Goal: Task Accomplishment & Management: Use online tool/utility

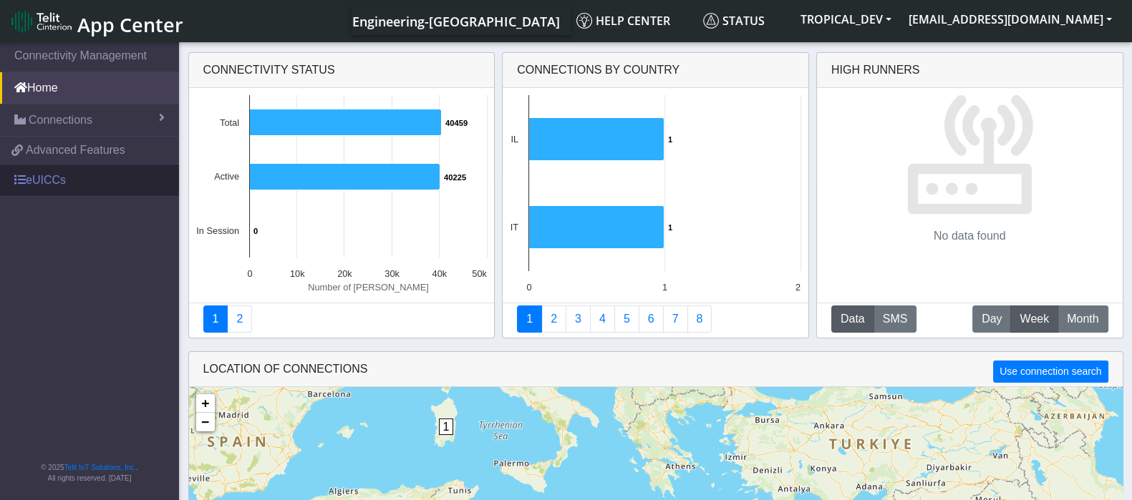
click at [51, 173] on link "eUICCs" at bounding box center [89, 180] width 179 height 31
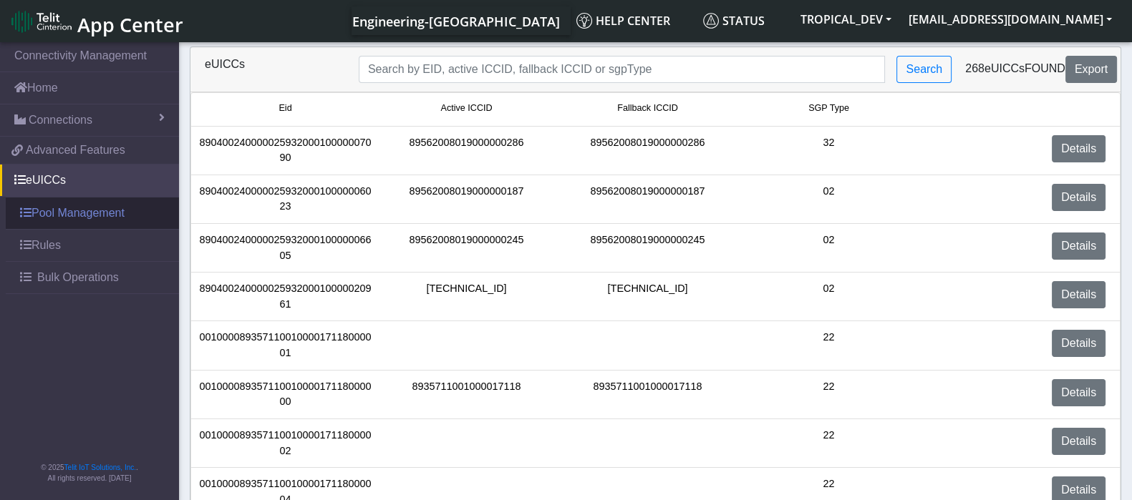
click at [70, 213] on link "Pool Management" at bounding box center [92, 213] width 173 height 31
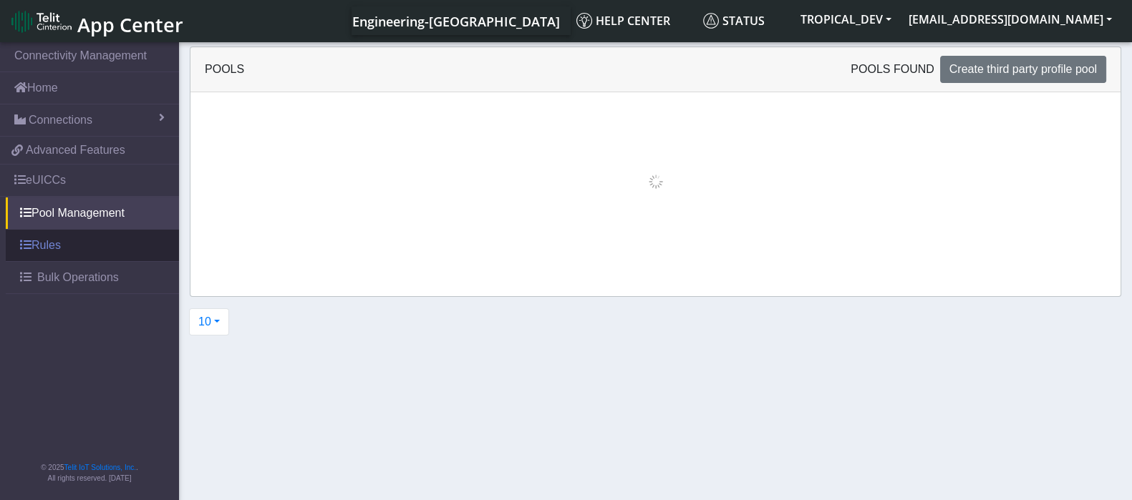
click at [54, 238] on link "Rules" at bounding box center [92, 245] width 173 height 31
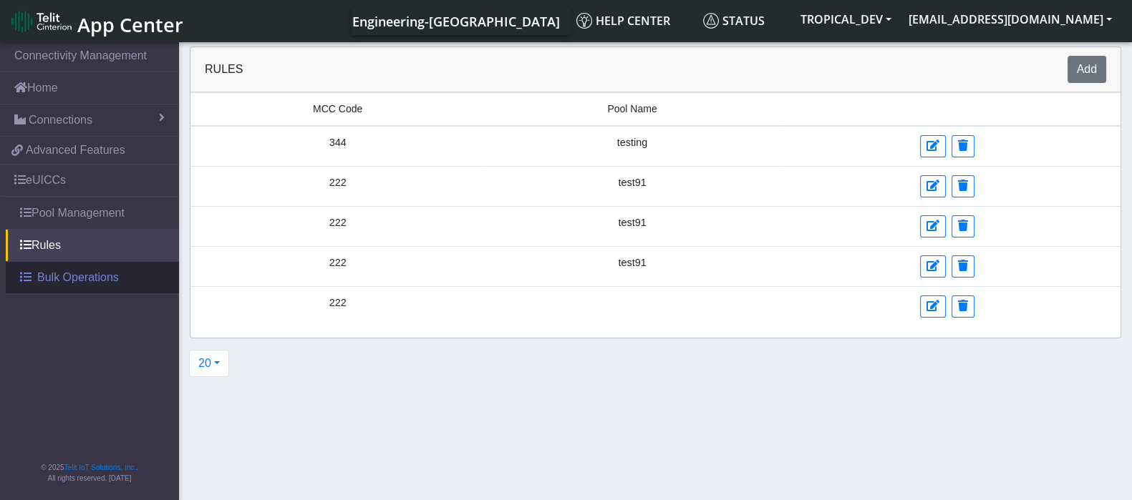
click at [58, 274] on span "Bulk Operations" at bounding box center [78, 277] width 82 height 17
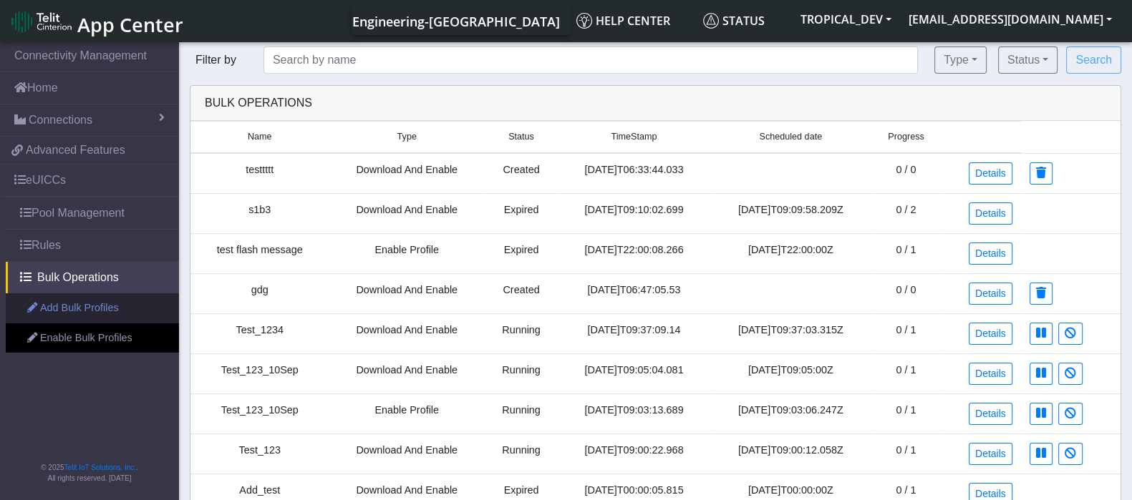
click at [61, 299] on link "Add Bulk Profiles" at bounding box center [92, 309] width 173 height 30
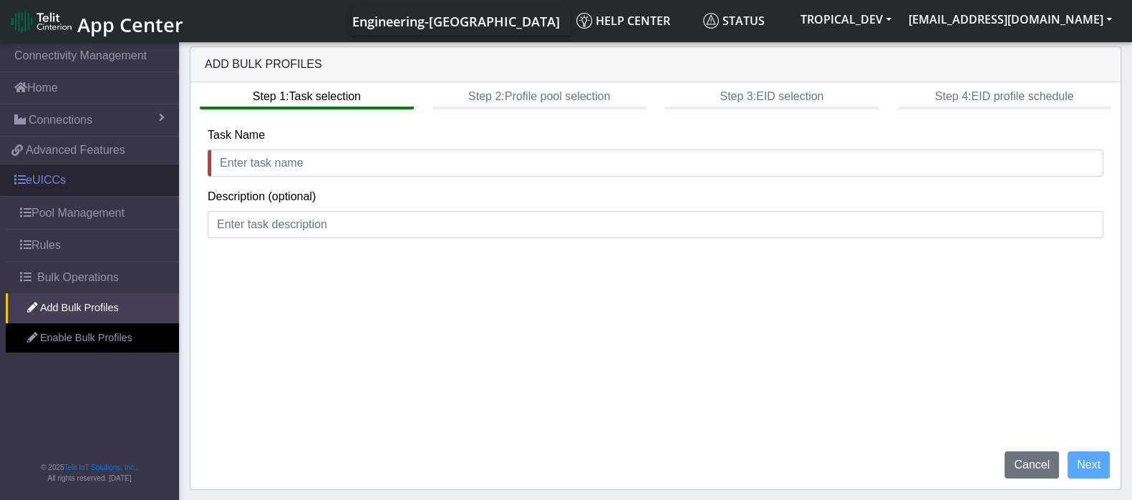
click at [40, 184] on link "eUICCs" at bounding box center [89, 180] width 179 height 31
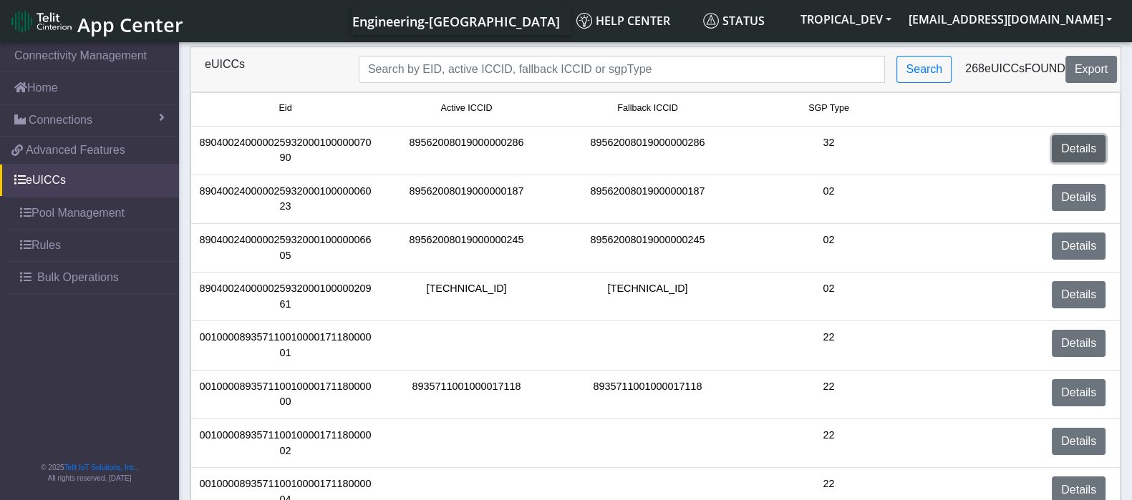
click at [1081, 152] on link "Details" at bounding box center [1079, 148] width 54 height 27
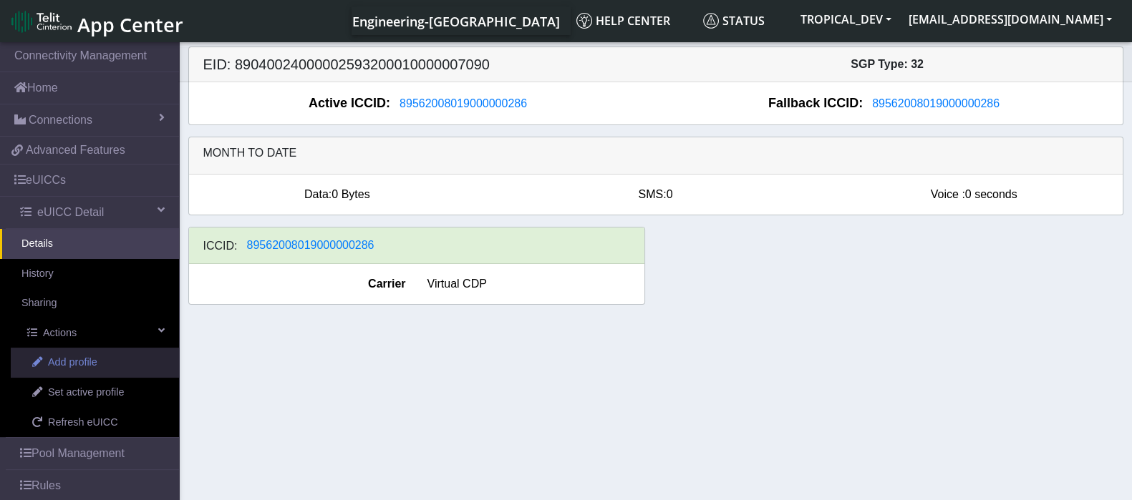
click at [100, 366] on link "Add profile" at bounding box center [95, 363] width 168 height 30
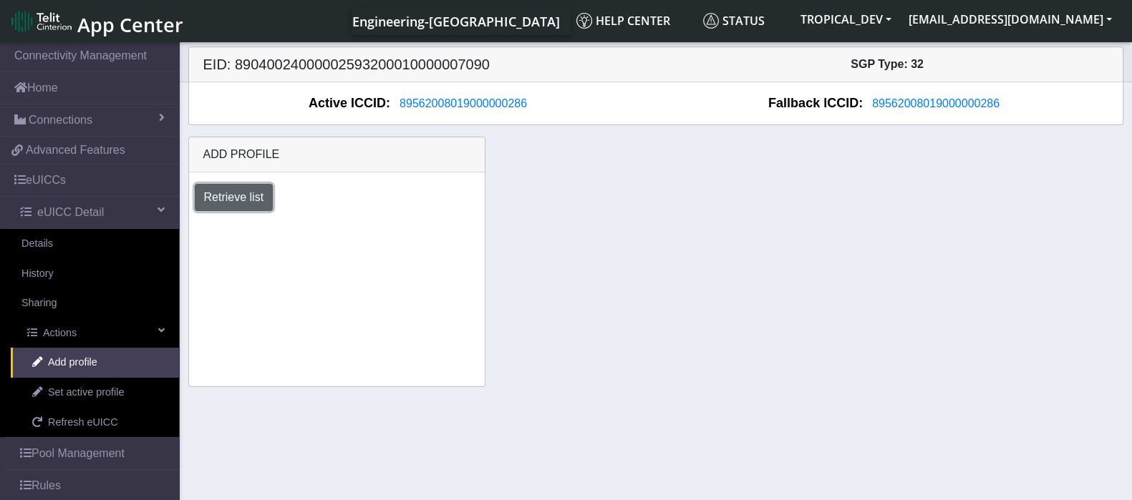
click at [255, 193] on button "Retrieve list" at bounding box center [234, 197] width 79 height 27
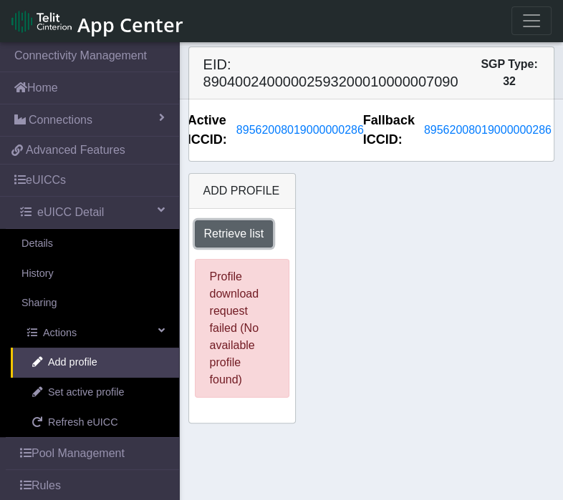
click at [247, 240] on button "Retrieve list" at bounding box center [234, 233] width 79 height 27
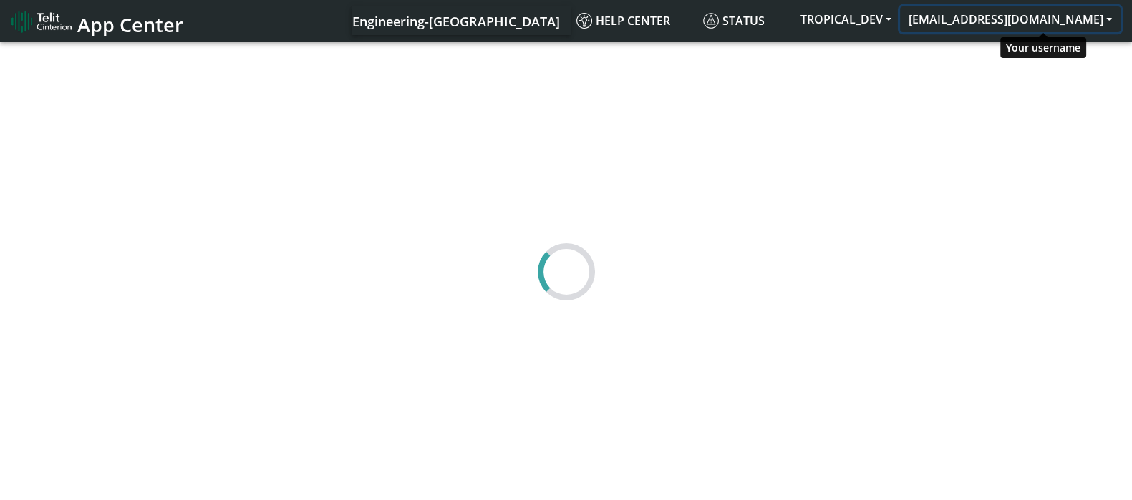
click at [1077, 20] on button "[EMAIL_ADDRESS][DOMAIN_NAME]" at bounding box center [1010, 19] width 220 height 26
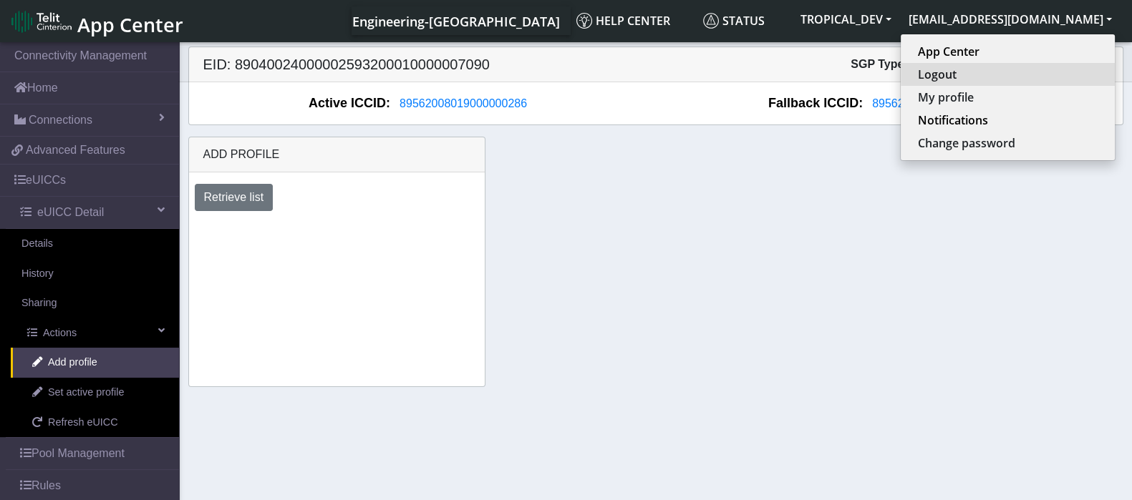
click at [1014, 69] on button "Logout" at bounding box center [1008, 74] width 214 height 23
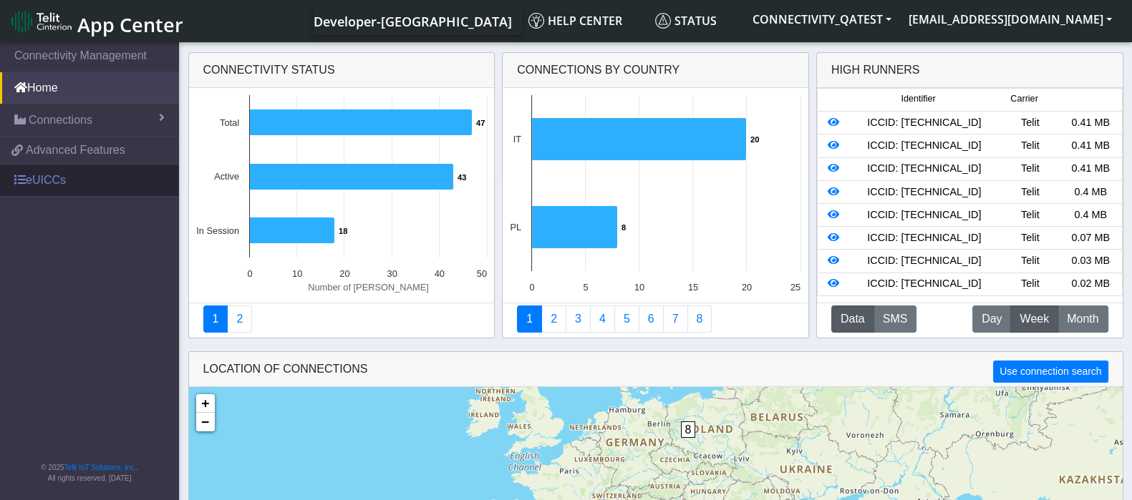
click at [25, 170] on link "eUICCs" at bounding box center [89, 180] width 179 height 31
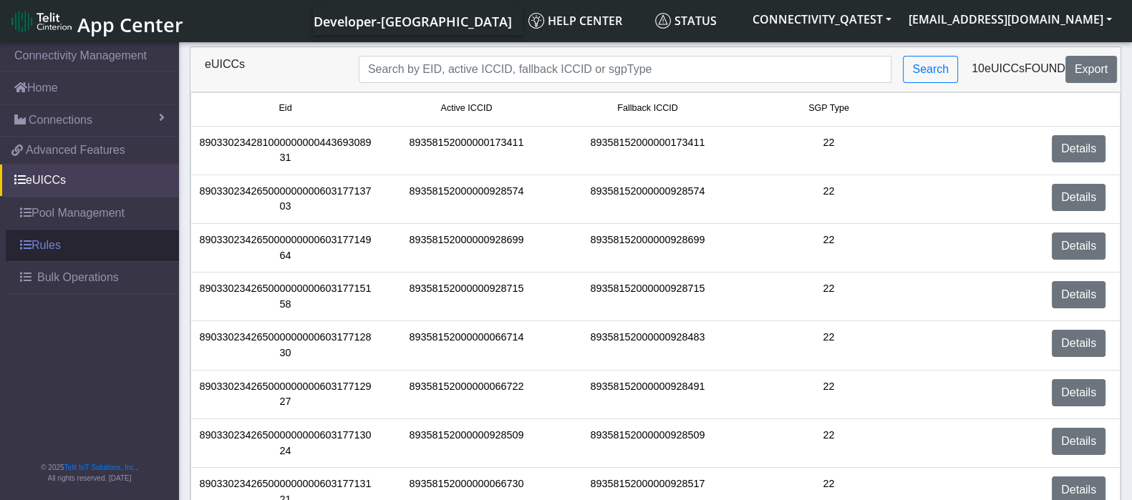
click at [42, 243] on link "Rules" at bounding box center [92, 245] width 173 height 31
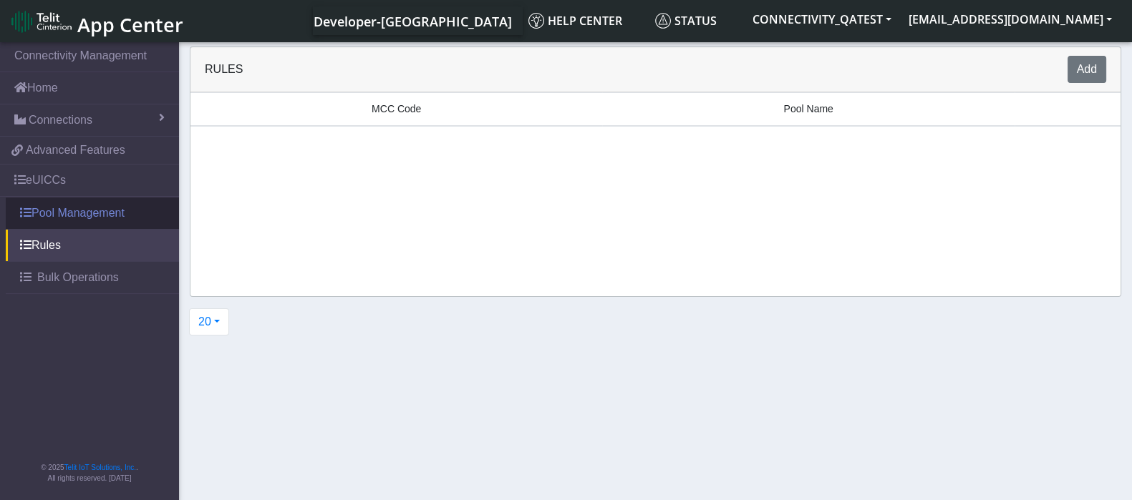
click at [57, 213] on link "Pool Management" at bounding box center [92, 213] width 173 height 31
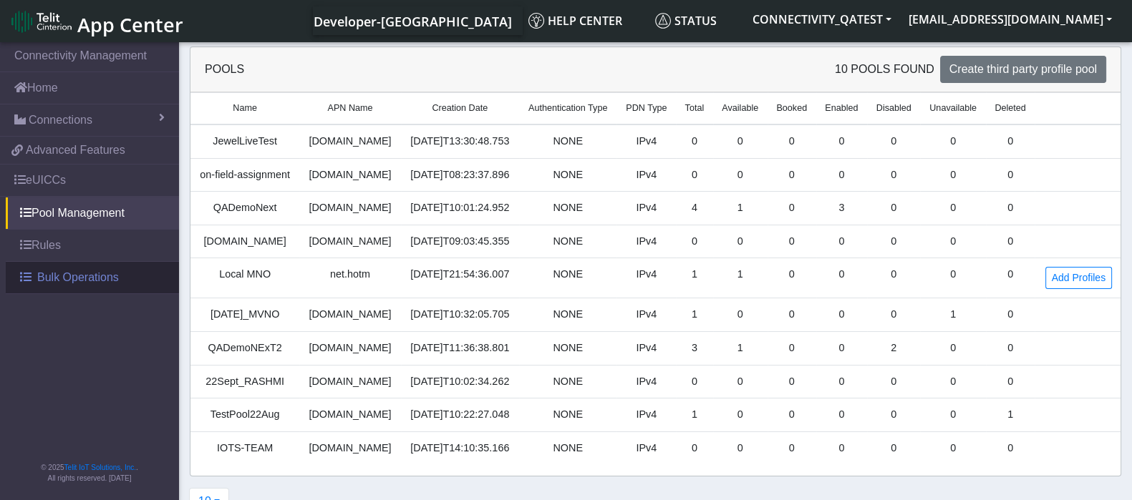
click at [58, 273] on span "Bulk Operations" at bounding box center [78, 277] width 82 height 17
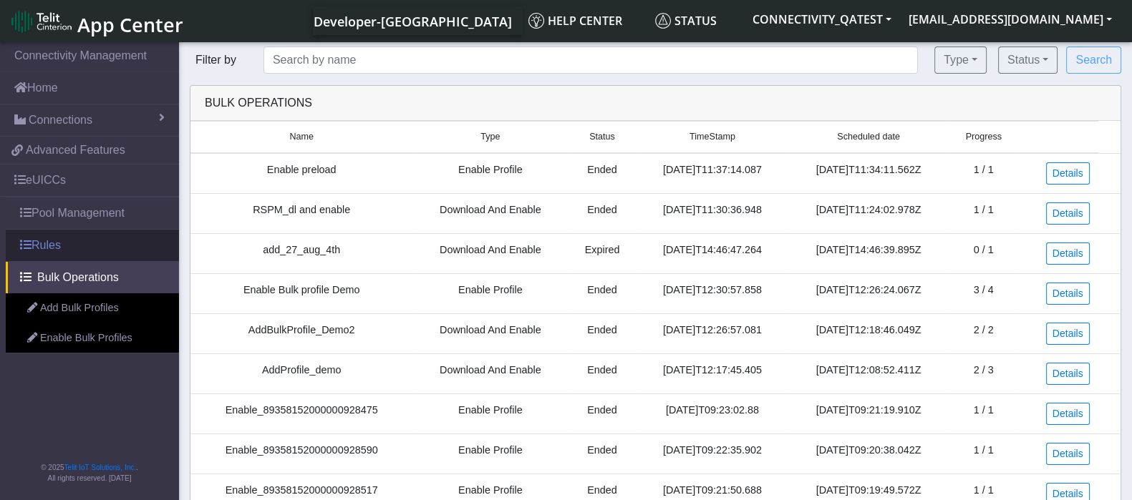
click at [37, 238] on link "Rules" at bounding box center [92, 245] width 173 height 31
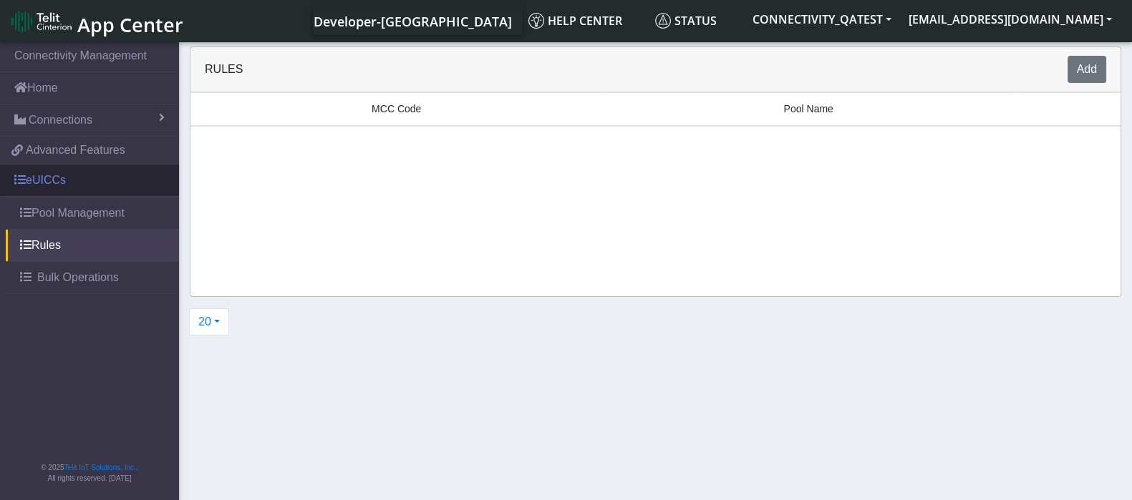
click at [53, 181] on link "eUICCs" at bounding box center [89, 180] width 179 height 31
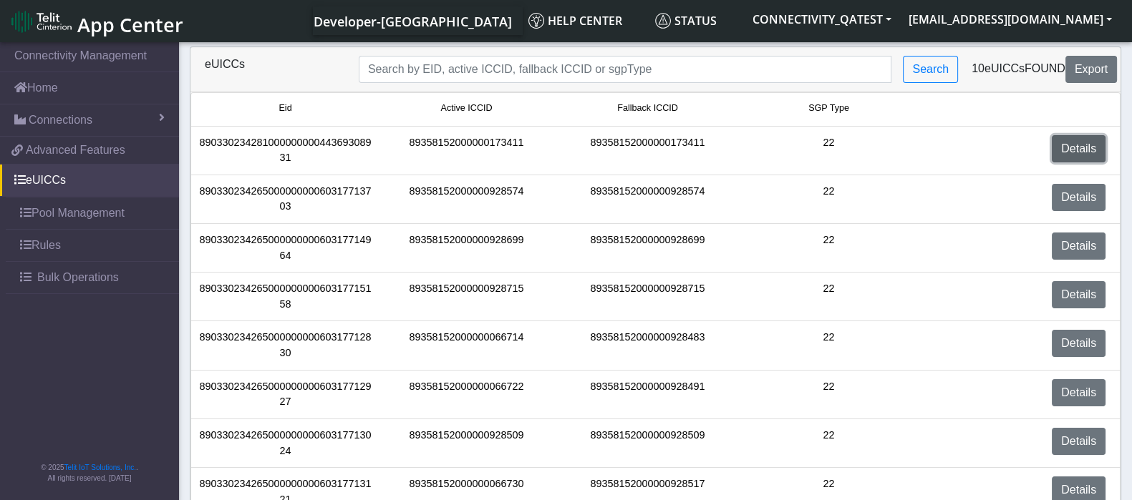
click at [1073, 152] on link "Details" at bounding box center [1079, 148] width 54 height 27
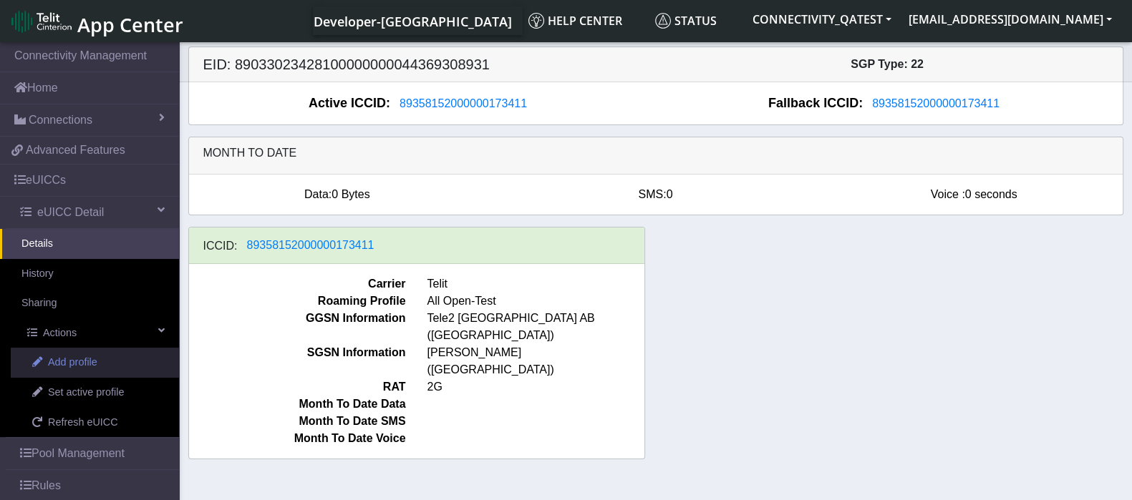
click at [64, 358] on span "Add profile" at bounding box center [72, 363] width 49 height 16
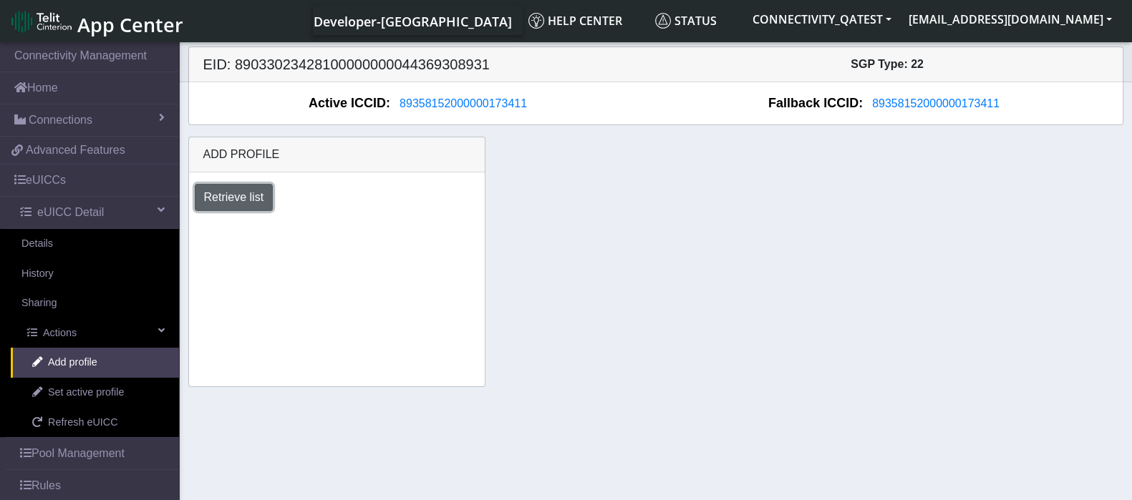
click at [245, 202] on button "Retrieve list" at bounding box center [234, 197] width 79 height 27
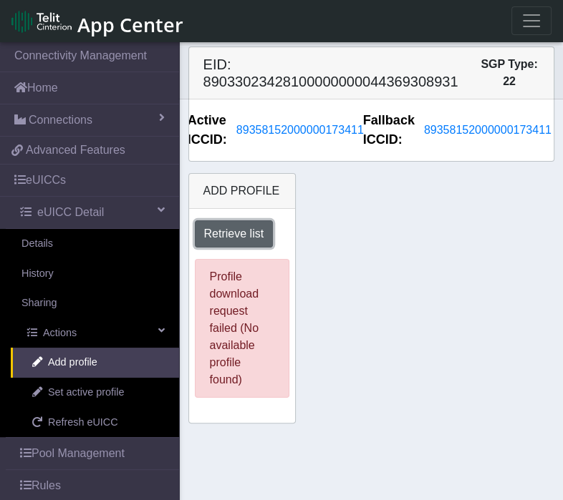
click at [229, 233] on button "Retrieve list" at bounding box center [234, 233] width 79 height 27
click at [250, 236] on button "Retrieve list" at bounding box center [234, 233] width 79 height 27
click at [228, 238] on button "Retrieve list" at bounding box center [234, 233] width 79 height 27
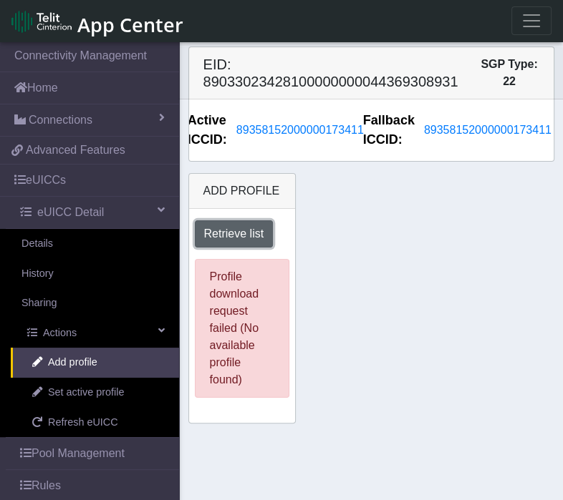
click at [232, 233] on button "Retrieve list" at bounding box center [234, 233] width 79 height 27
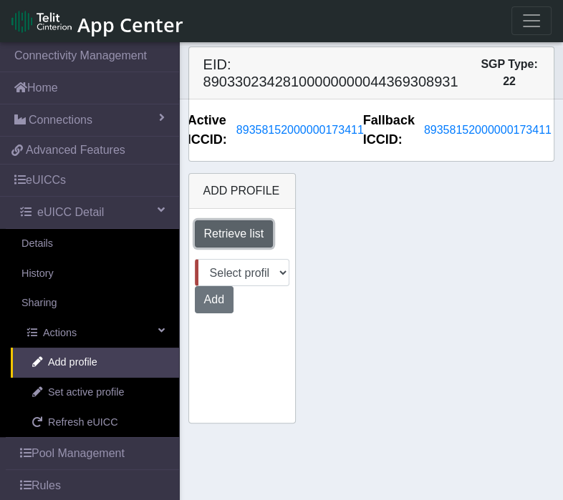
click at [236, 231] on button "Retrieve list" at bounding box center [234, 233] width 79 height 27
click at [254, 236] on button "Retrieve list" at bounding box center [234, 233] width 79 height 27
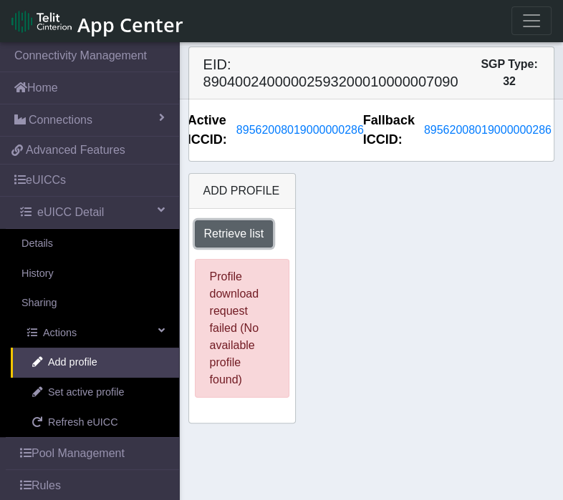
click at [239, 236] on button "Retrieve list" at bounding box center [234, 233] width 79 height 27
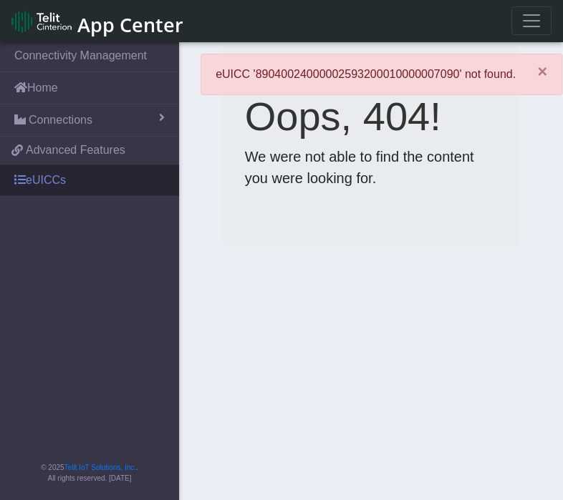
click at [46, 175] on link "eUICCs" at bounding box center [89, 180] width 179 height 31
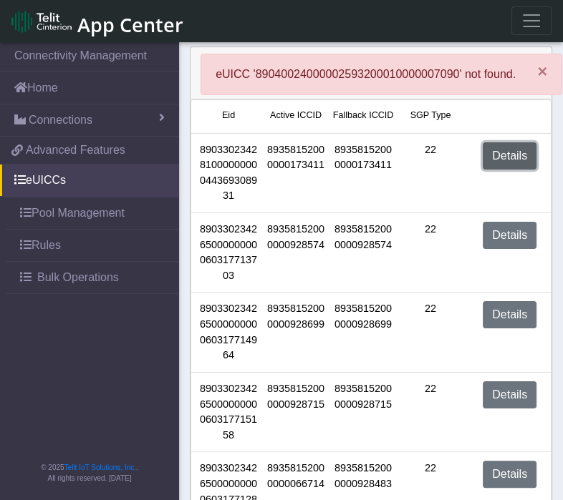
click at [515, 149] on link "Details" at bounding box center [510, 155] width 54 height 27
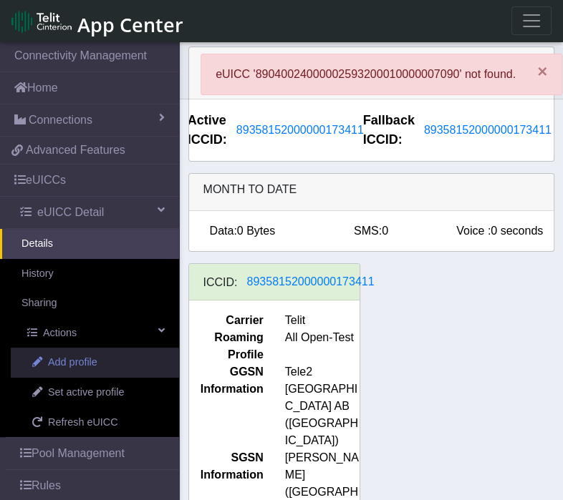
click at [57, 352] on link "Add profile" at bounding box center [95, 363] width 168 height 30
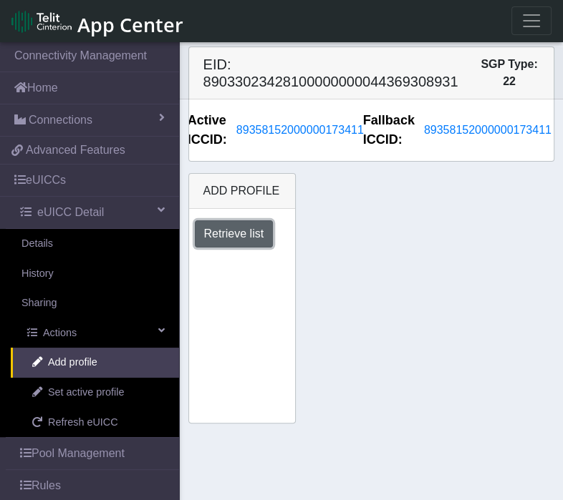
click at [250, 234] on button "Retrieve list" at bounding box center [234, 233] width 79 height 27
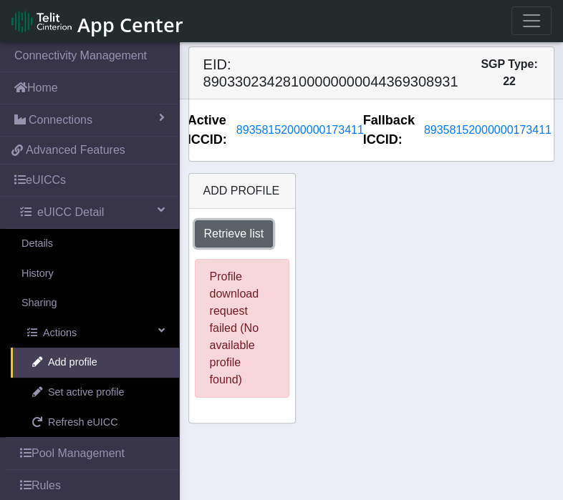
click at [240, 234] on button "Retrieve list" at bounding box center [234, 233] width 79 height 27
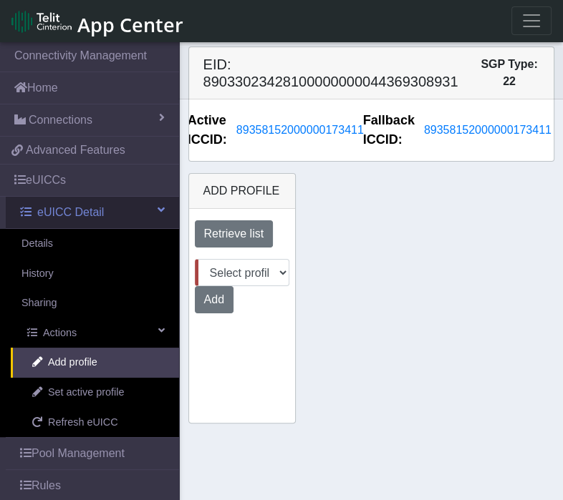
click at [49, 215] on span "eUICC Detail" at bounding box center [70, 212] width 67 height 17
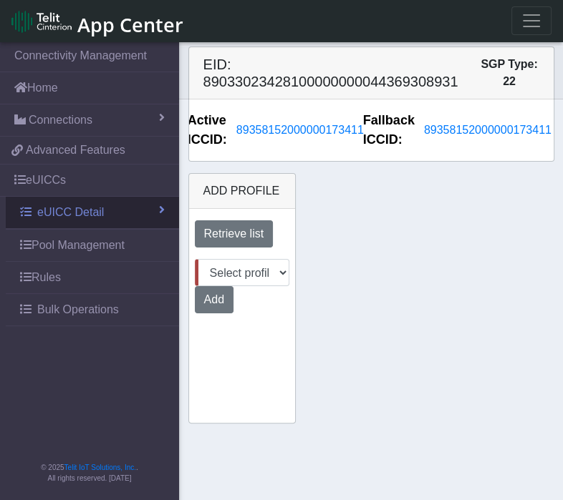
click at [49, 215] on span "eUICC Detail" at bounding box center [70, 212] width 67 height 17
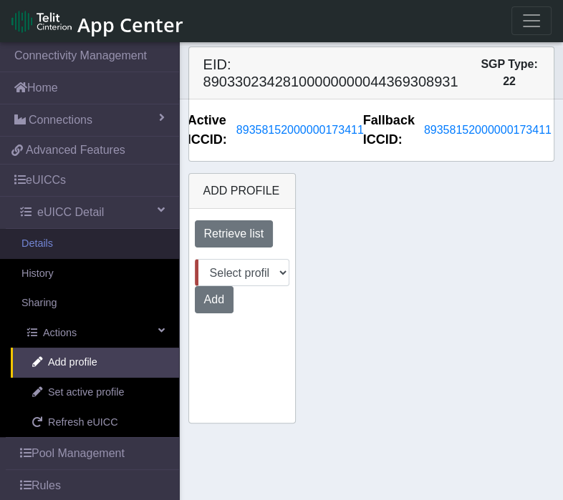
click at [49, 244] on link "Details" at bounding box center [89, 244] width 179 height 30
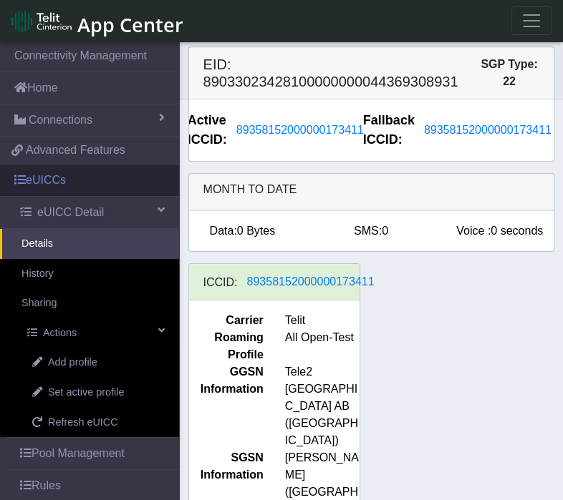
click at [52, 182] on link "eUICCs" at bounding box center [89, 180] width 179 height 31
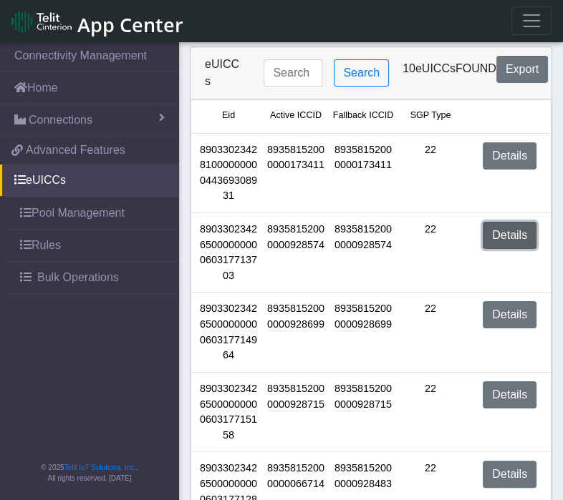
click at [513, 222] on link "Details" at bounding box center [510, 235] width 54 height 27
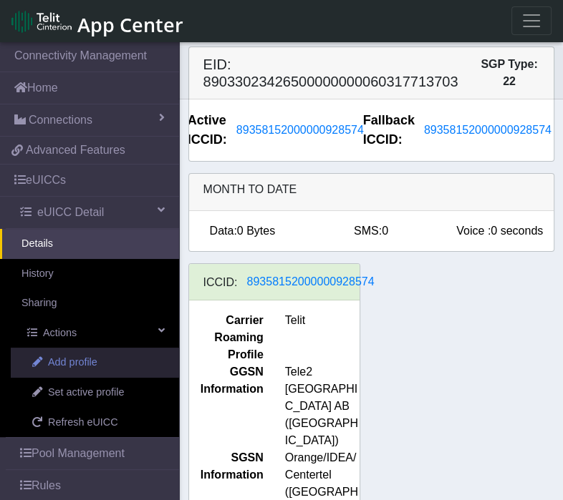
click at [62, 361] on span "Add profile" at bounding box center [72, 363] width 49 height 16
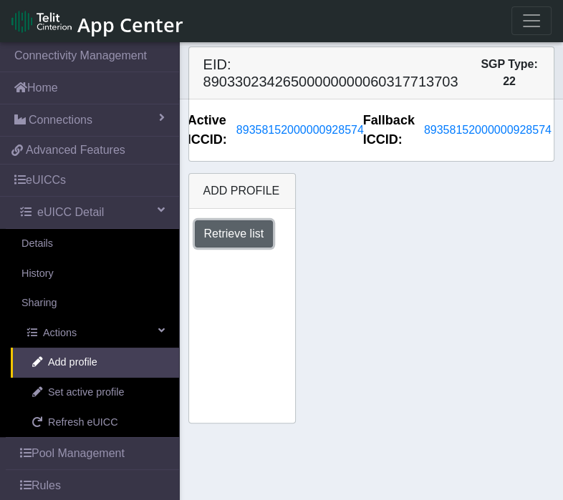
click at [237, 230] on button "Retrieve list" at bounding box center [234, 233] width 79 height 27
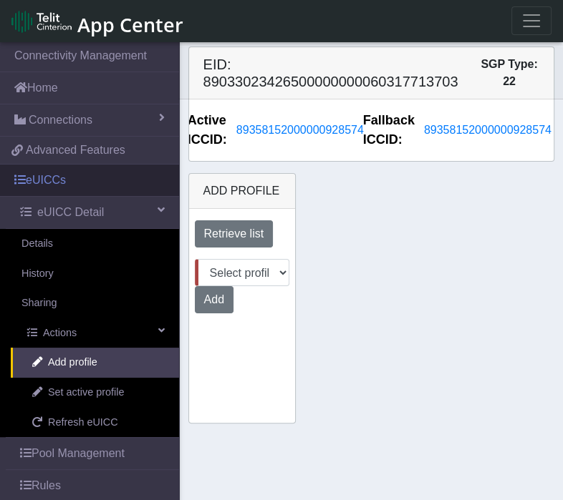
click at [59, 172] on link "eUICCs" at bounding box center [89, 180] width 179 height 31
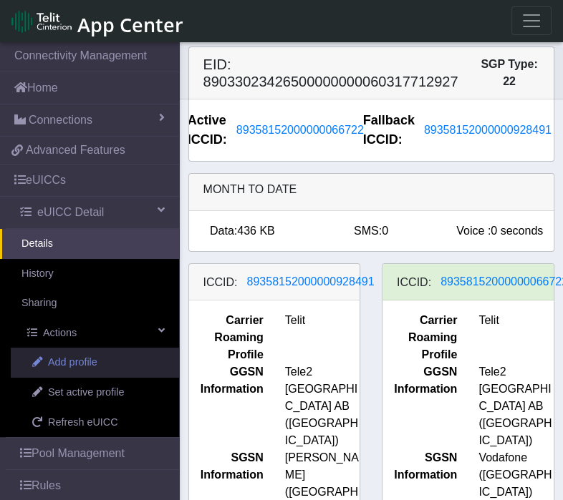
click at [63, 362] on span "Add profile" at bounding box center [72, 363] width 49 height 16
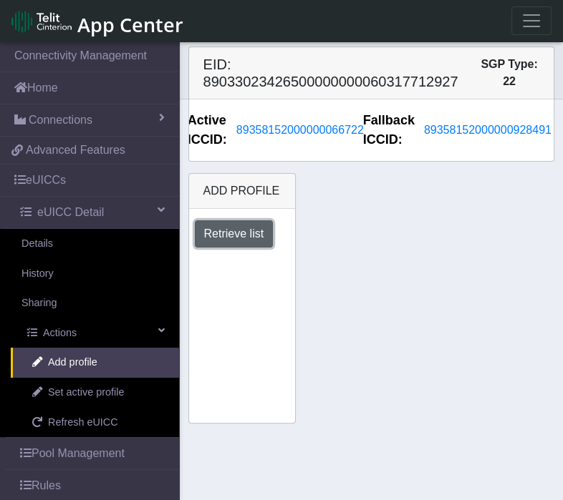
click at [251, 233] on button "Retrieve list" at bounding box center [234, 233] width 79 height 27
click at [258, 234] on button "Retrieve list" at bounding box center [234, 233] width 79 height 27
